Goal: Task Accomplishment & Management: Use online tool/utility

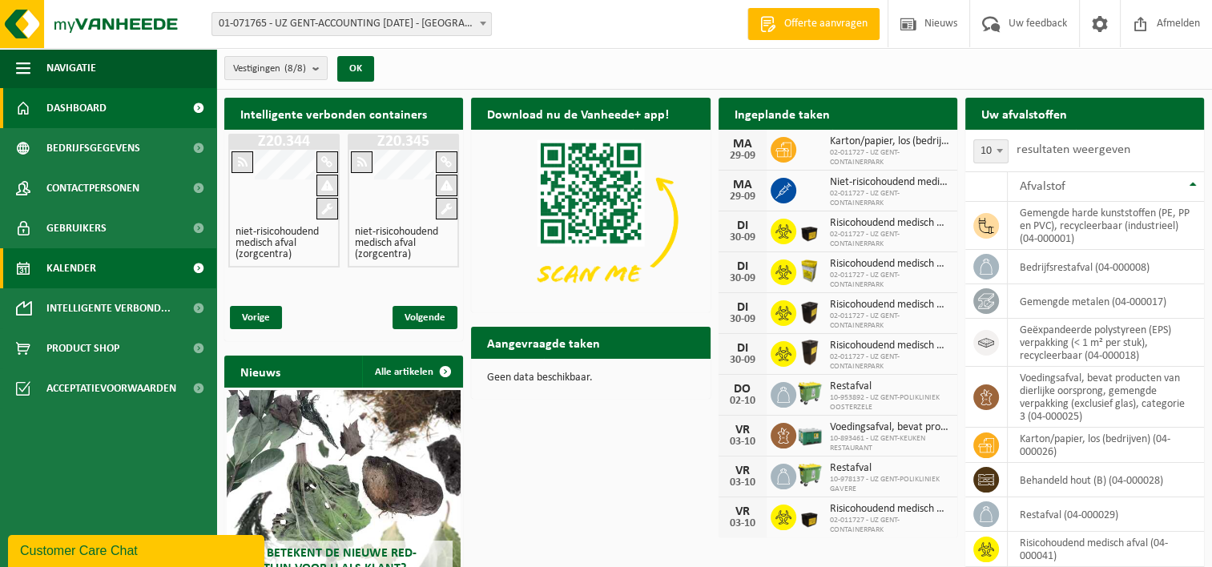
click at [70, 274] on span "Kalender" at bounding box center [71, 268] width 50 height 40
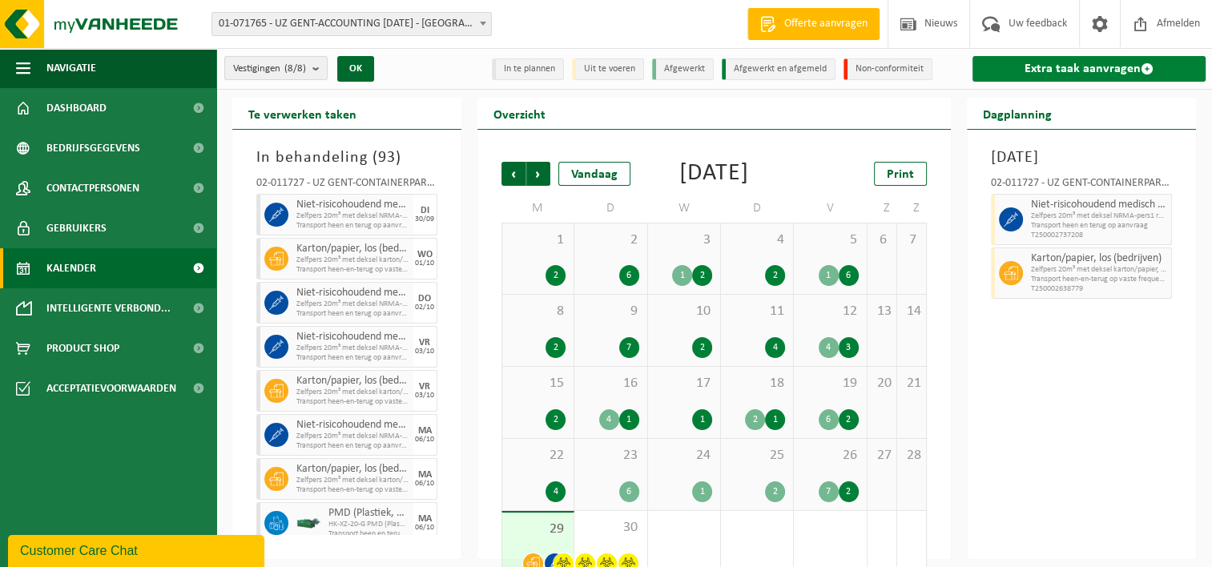
click at [1088, 74] on link "Extra taak aanvragen" at bounding box center [1088, 69] width 233 height 26
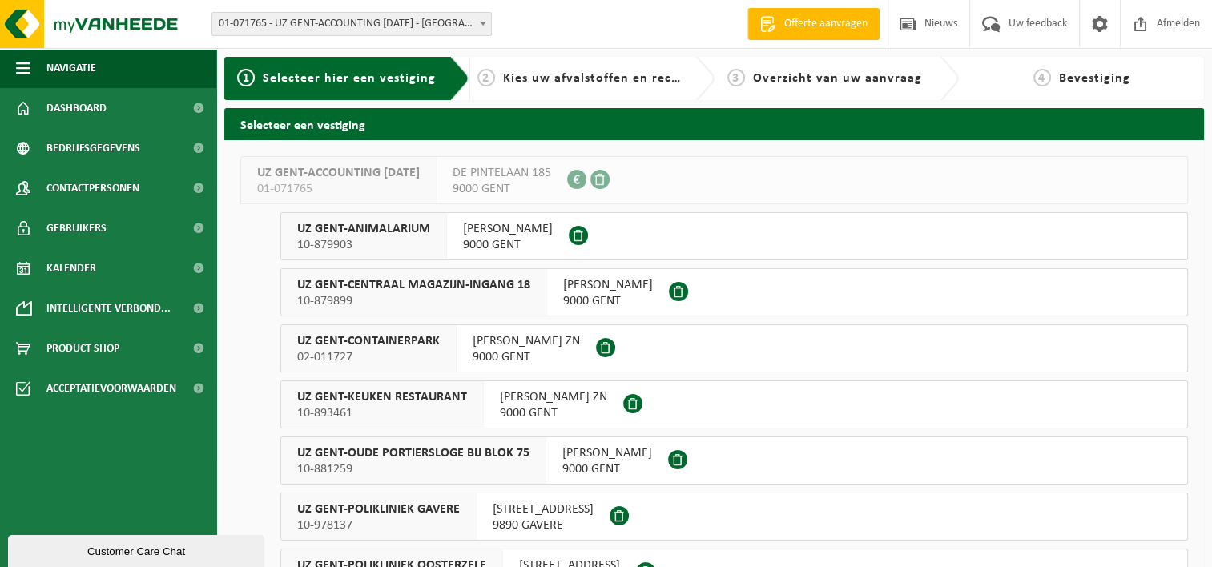
click at [554, 352] on span "9000 GENT" at bounding box center [525, 357] width 107 height 16
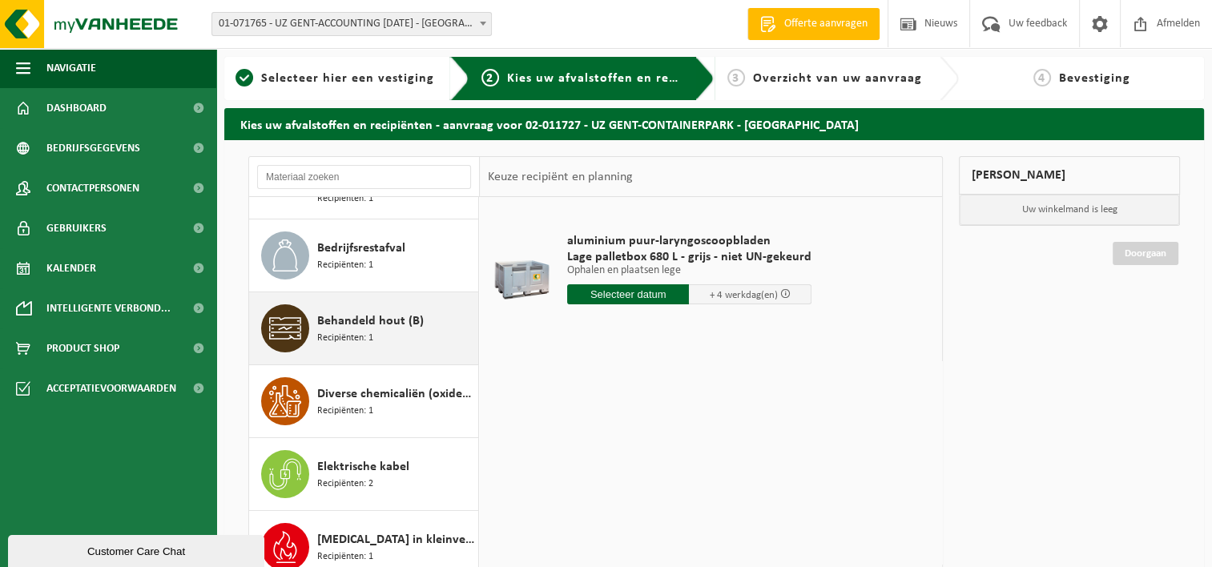
click at [400, 327] on div "Behandeld hout (B) Recipiënten: 1" at bounding box center [395, 328] width 157 height 48
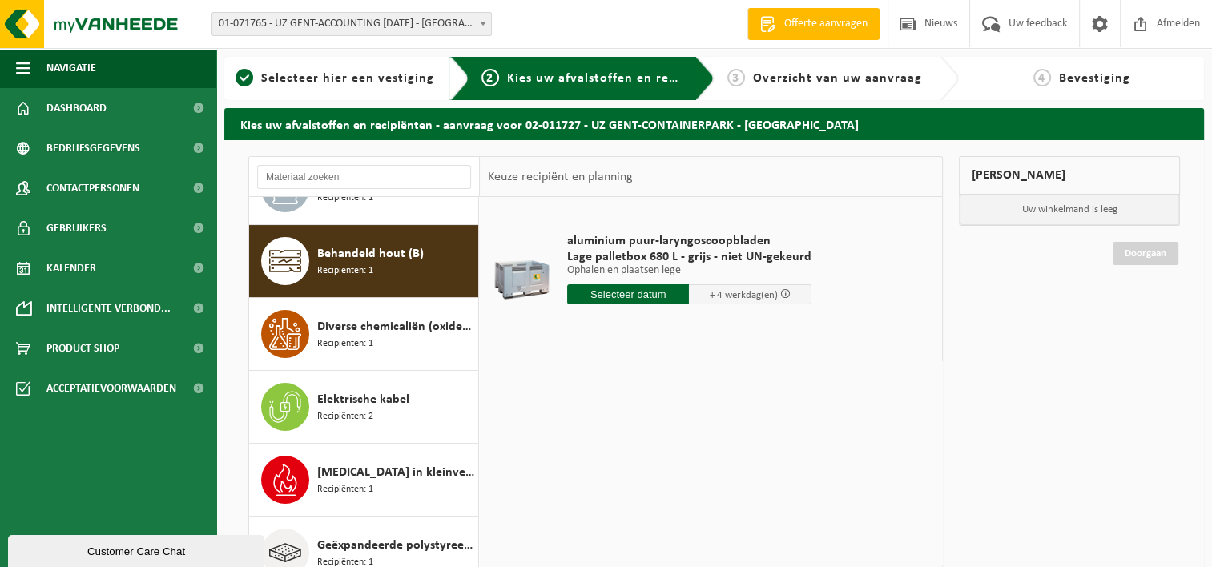
scroll to position [411, 0]
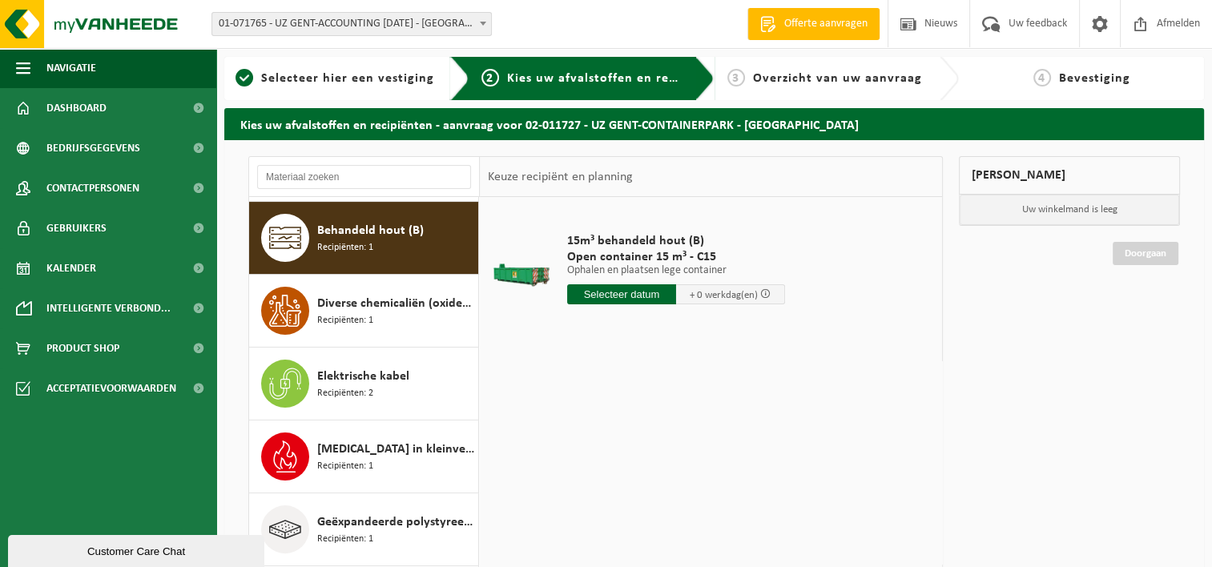
click at [621, 292] on input "text" at bounding box center [621, 294] width 109 height 20
click at [609, 484] on div "30" at bounding box center [610, 488] width 28 height 26
type input "Van 2025-09-30"
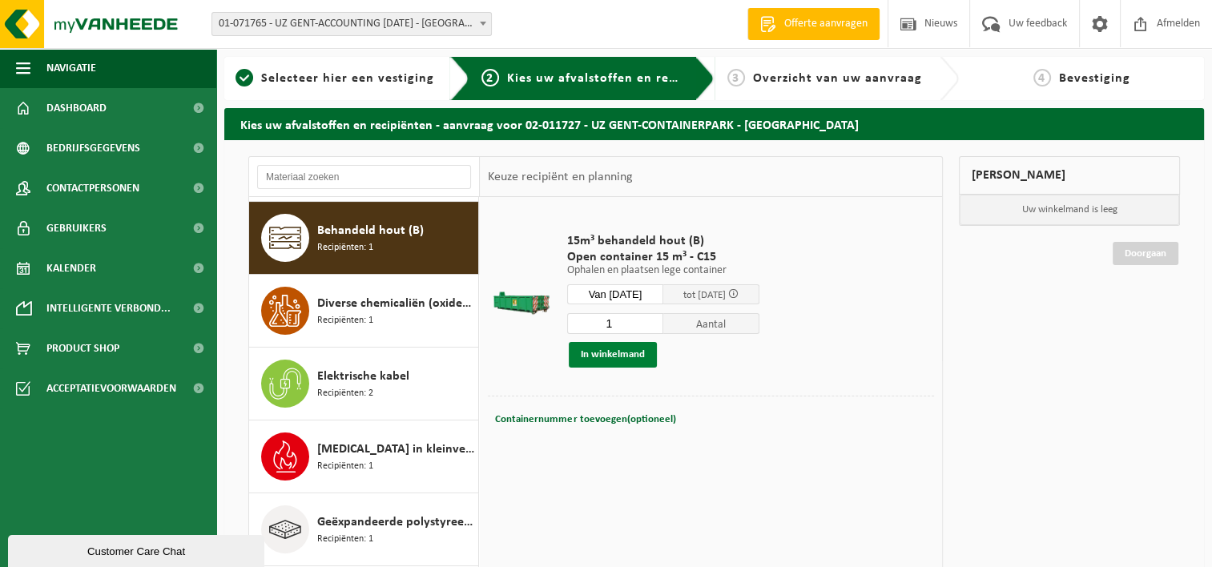
click at [609, 360] on button "In winkelmand" at bounding box center [613, 355] width 88 height 26
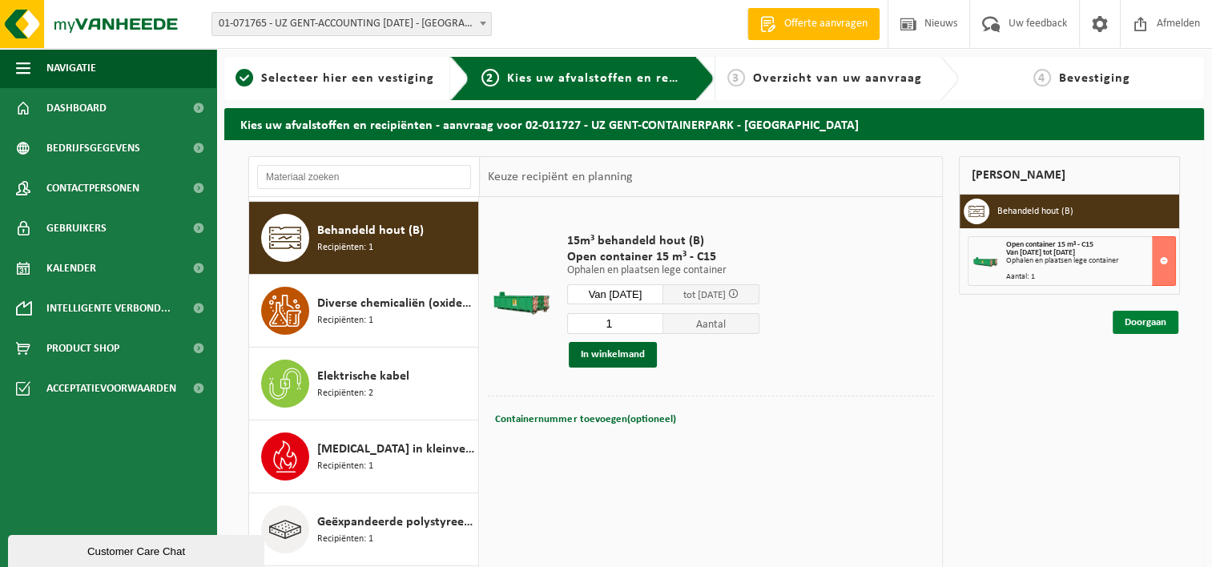
click at [1156, 324] on link "Doorgaan" at bounding box center [1145, 322] width 66 height 23
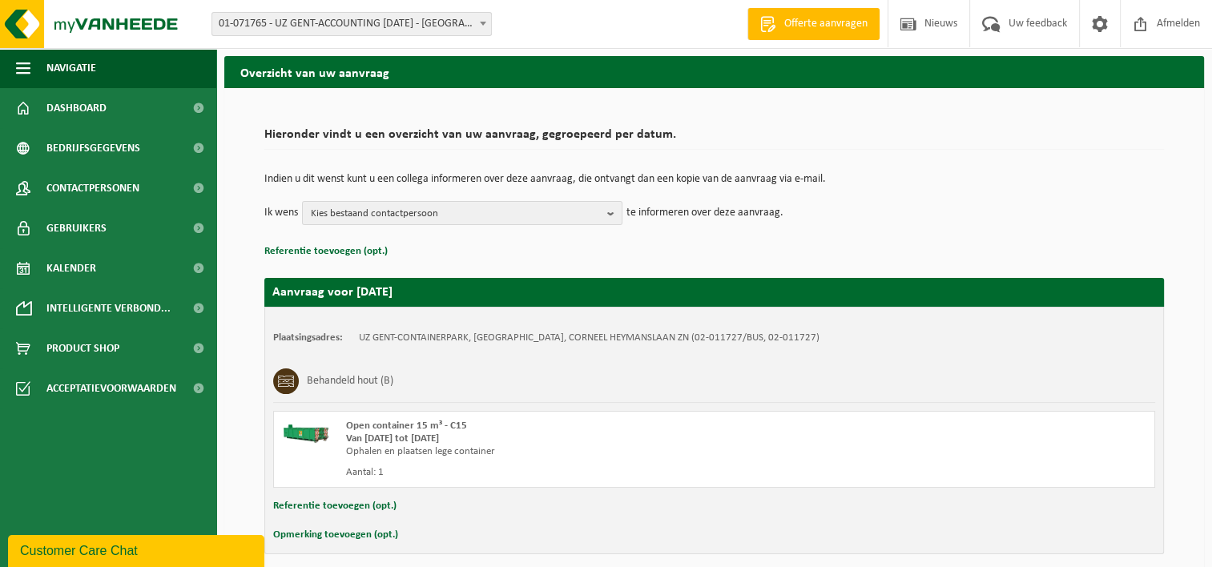
scroll to position [119, 0]
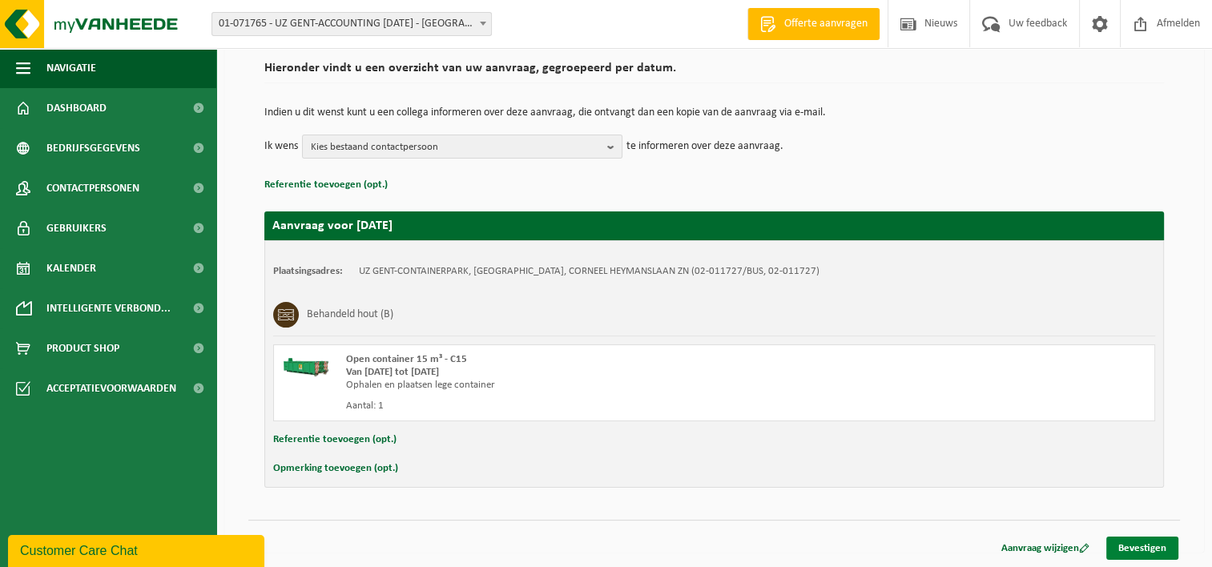
click at [1142, 547] on link "Bevestigen" at bounding box center [1142, 548] width 72 height 23
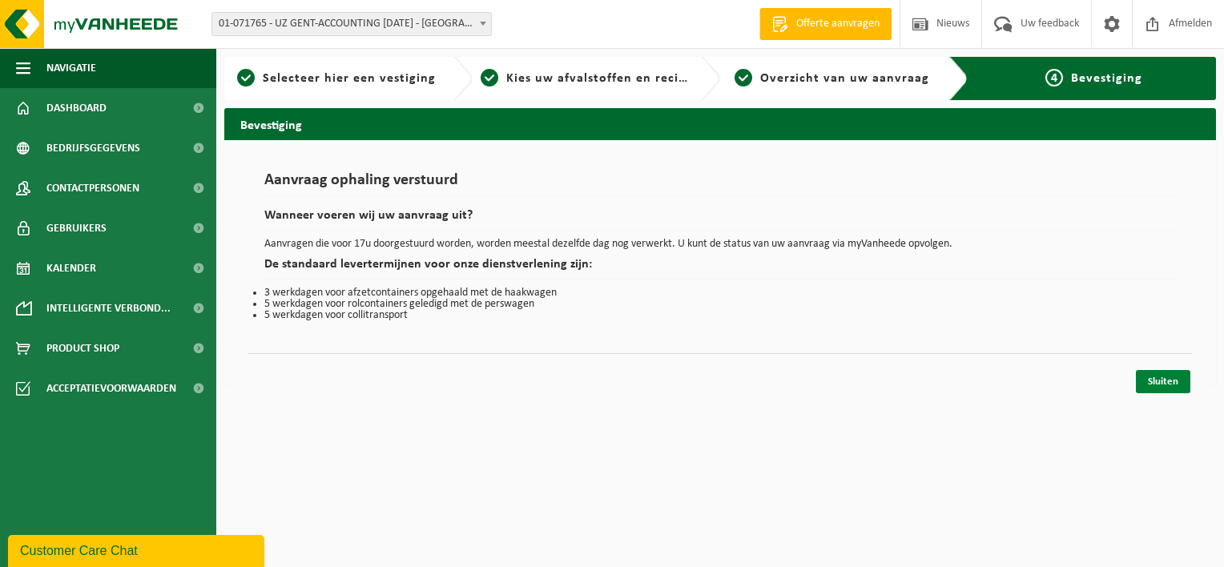
click at [1152, 377] on link "Sluiten" at bounding box center [1163, 381] width 54 height 23
